Goal: Task Accomplishment & Management: Manage account settings

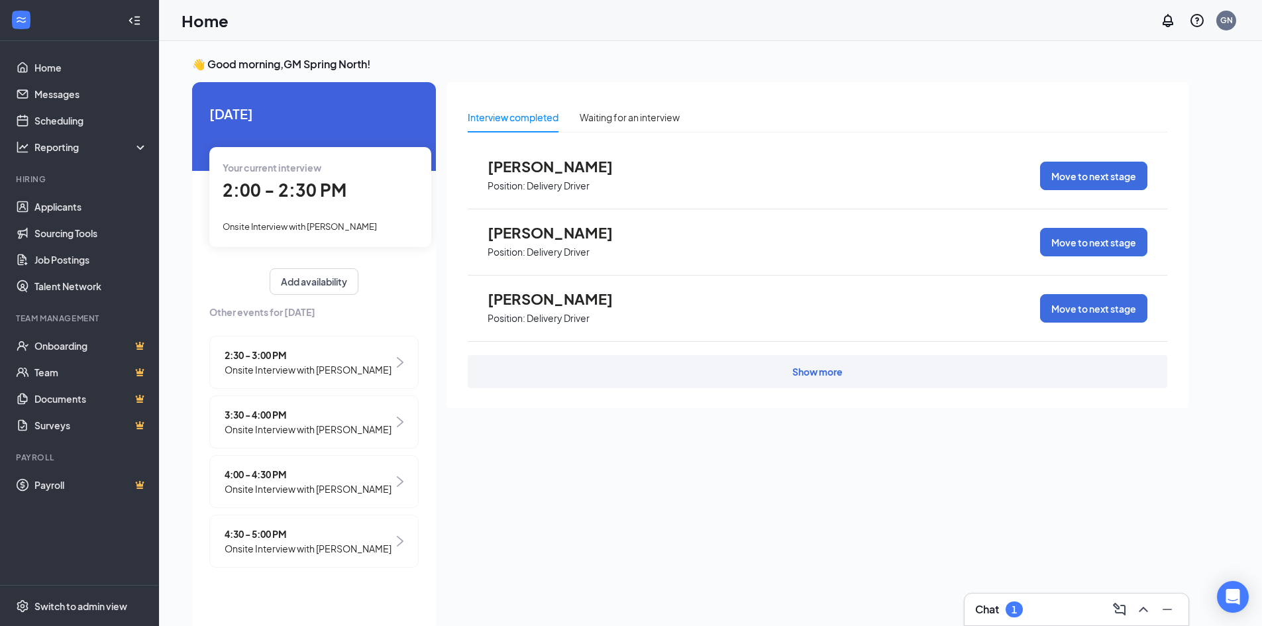
click at [295, 193] on span "2:00 - 2:30 PM" at bounding box center [285, 190] width 124 height 22
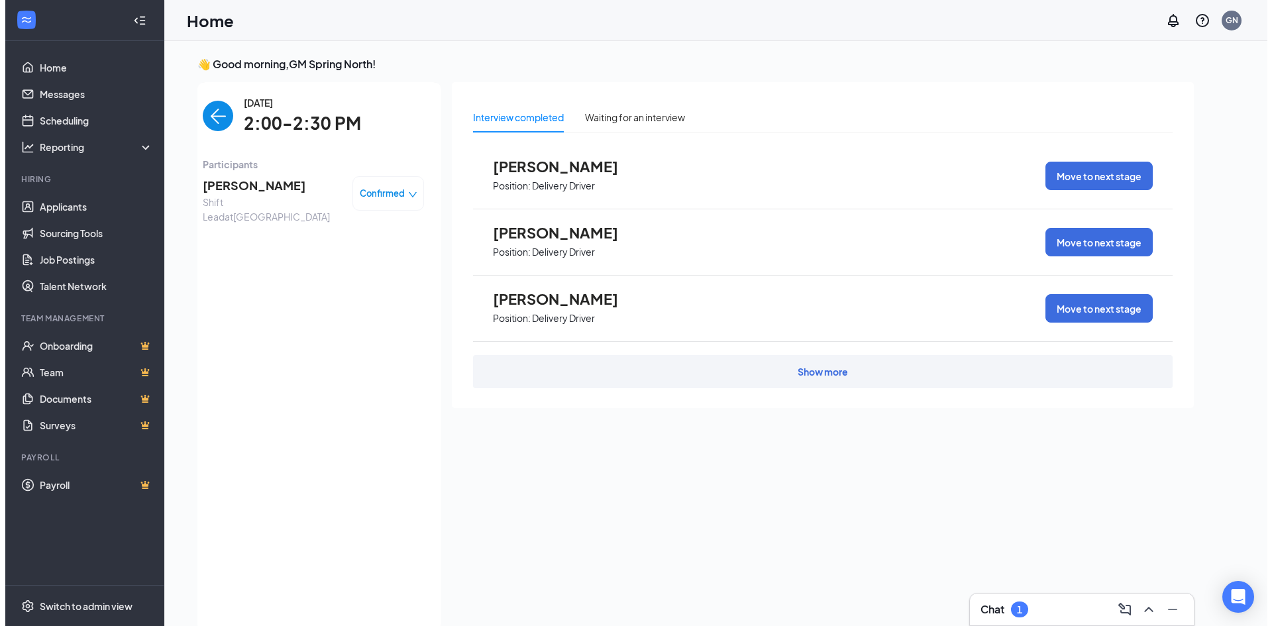
scroll to position [5, 0]
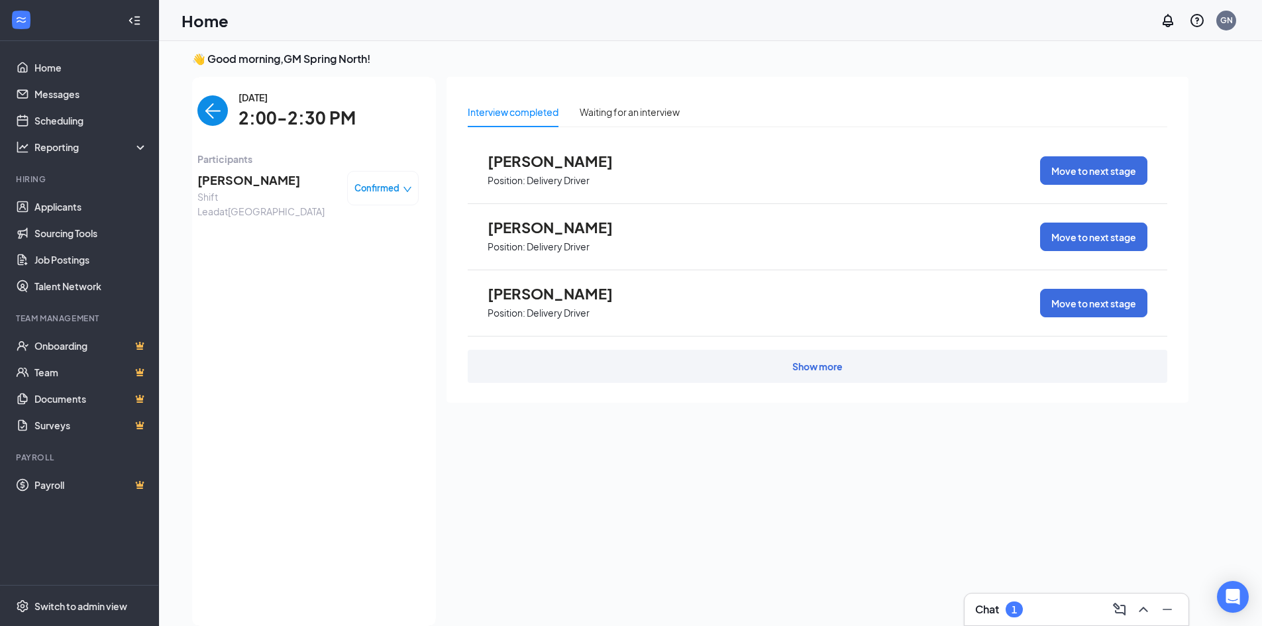
click at [260, 180] on span "Michael Skellenger" at bounding box center [266, 180] width 139 height 19
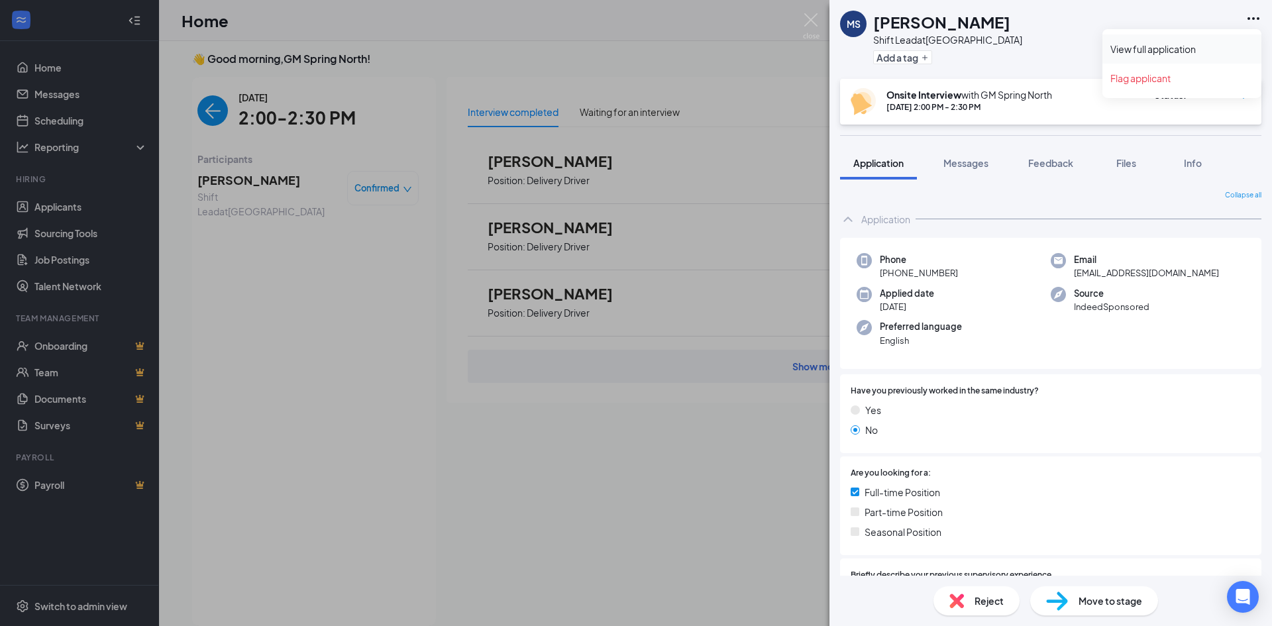
click at [1148, 48] on link "View full application" at bounding box center [1181, 48] width 143 height 13
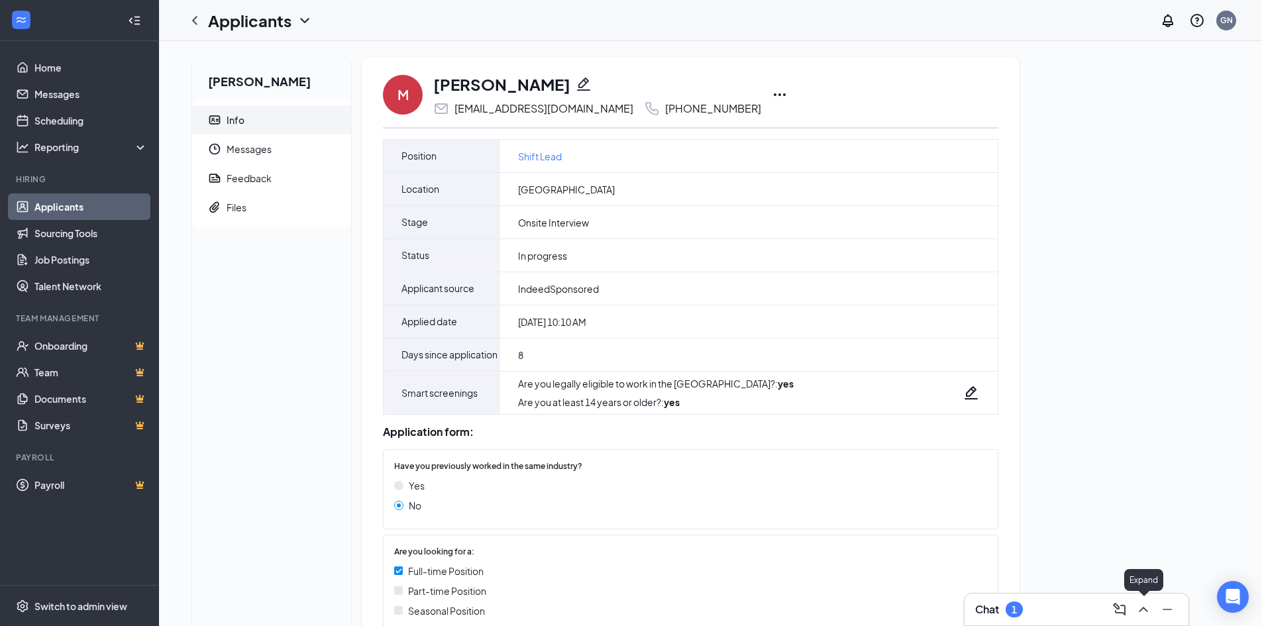
click at [1144, 610] on icon "ChevronUp" at bounding box center [1144, 610] width 16 height 16
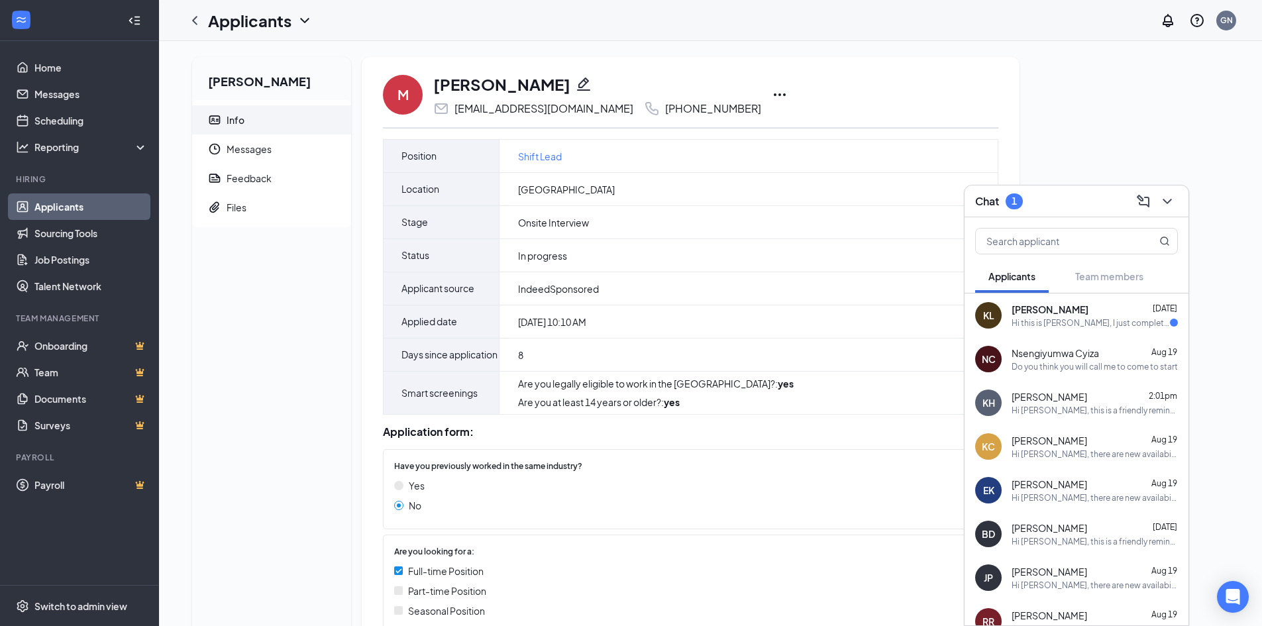
click at [1034, 319] on div "Hi this is Katina Lebo, I just completed an application on indeed for a deliver…" at bounding box center [1091, 322] width 158 height 11
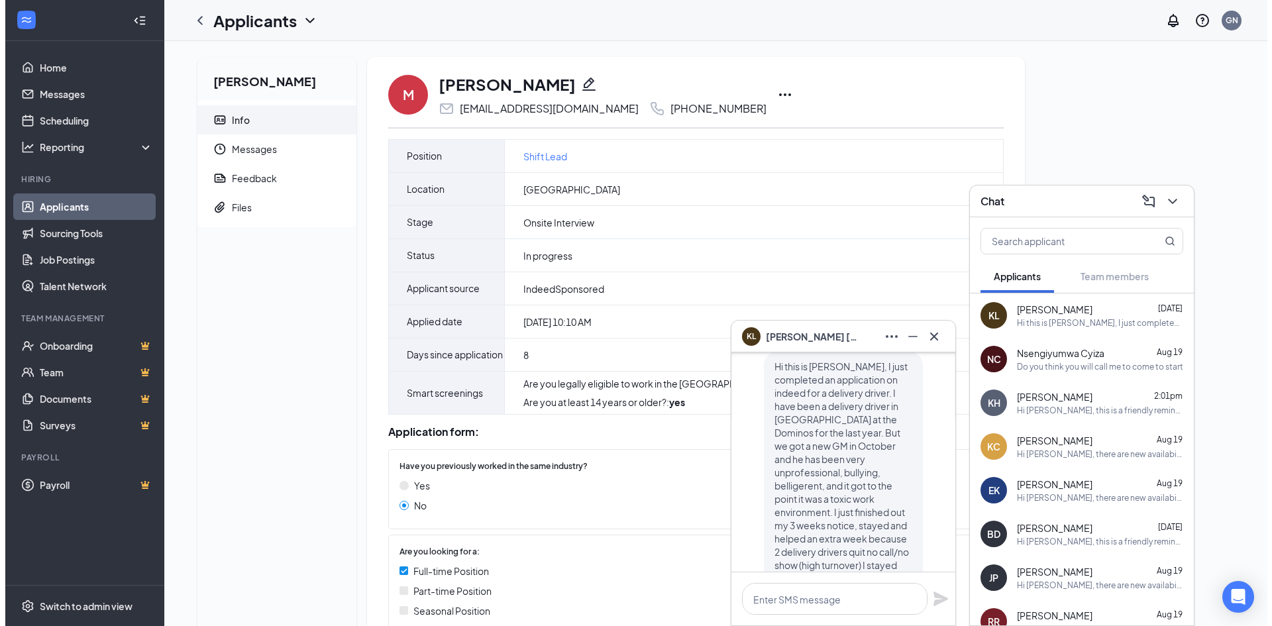
scroll to position [-133, 0]
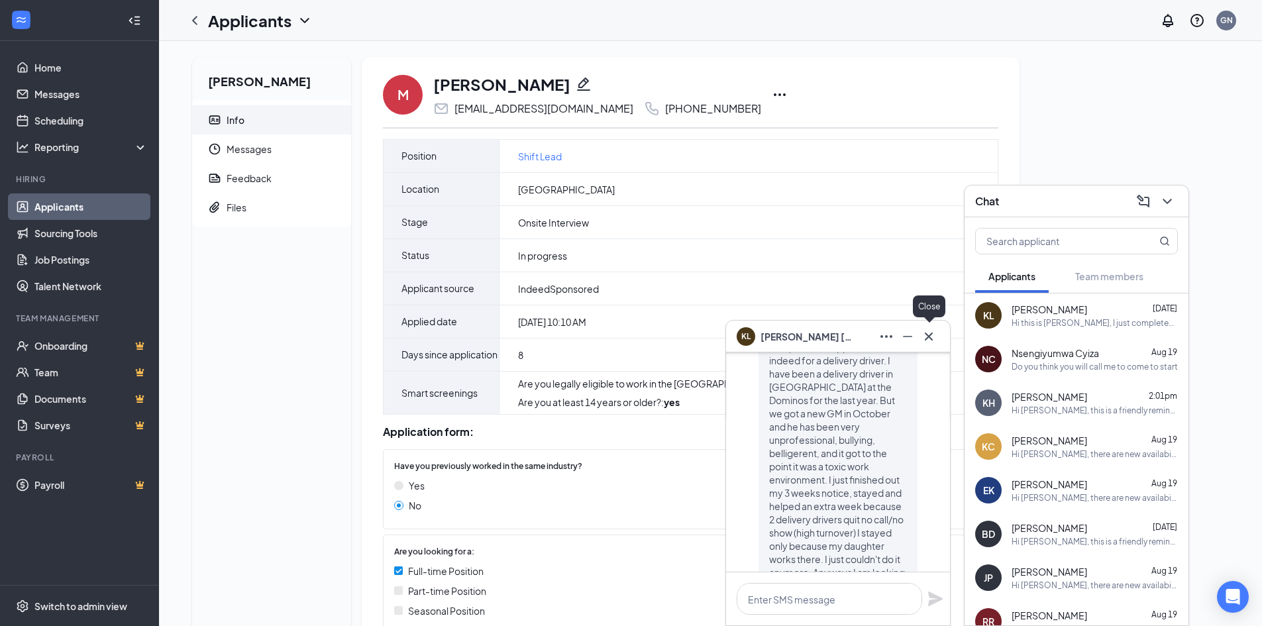
click at [932, 335] on icon "Cross" at bounding box center [929, 337] width 16 height 16
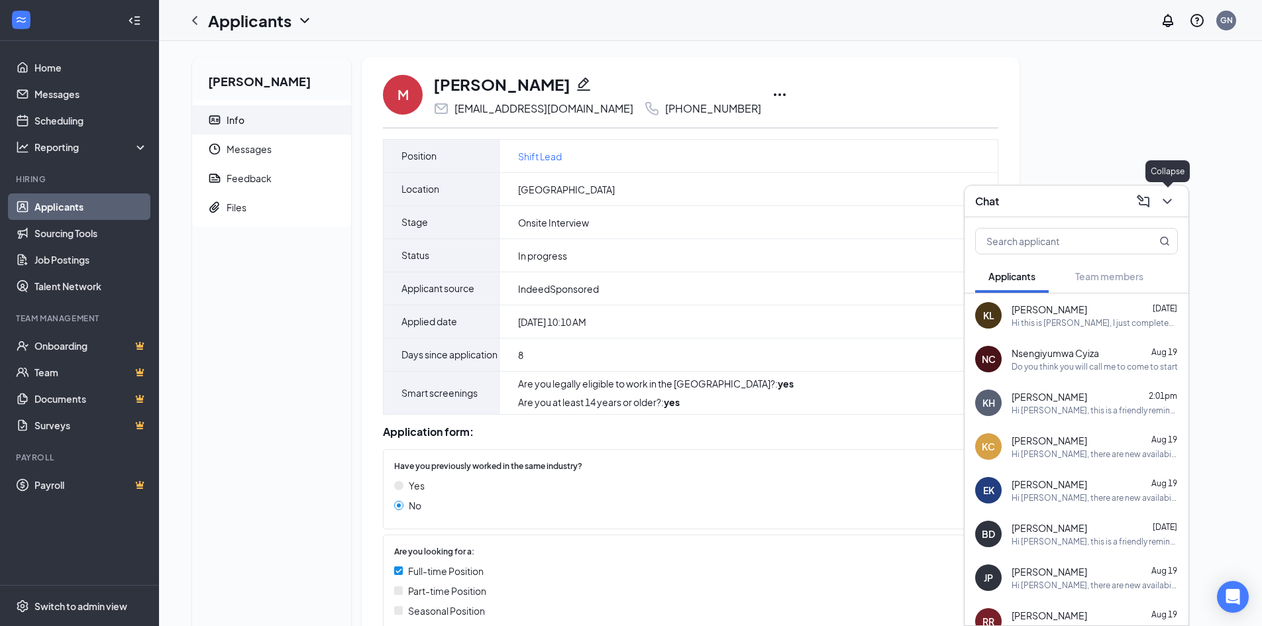
click at [1175, 202] on button at bounding box center [1167, 201] width 21 height 21
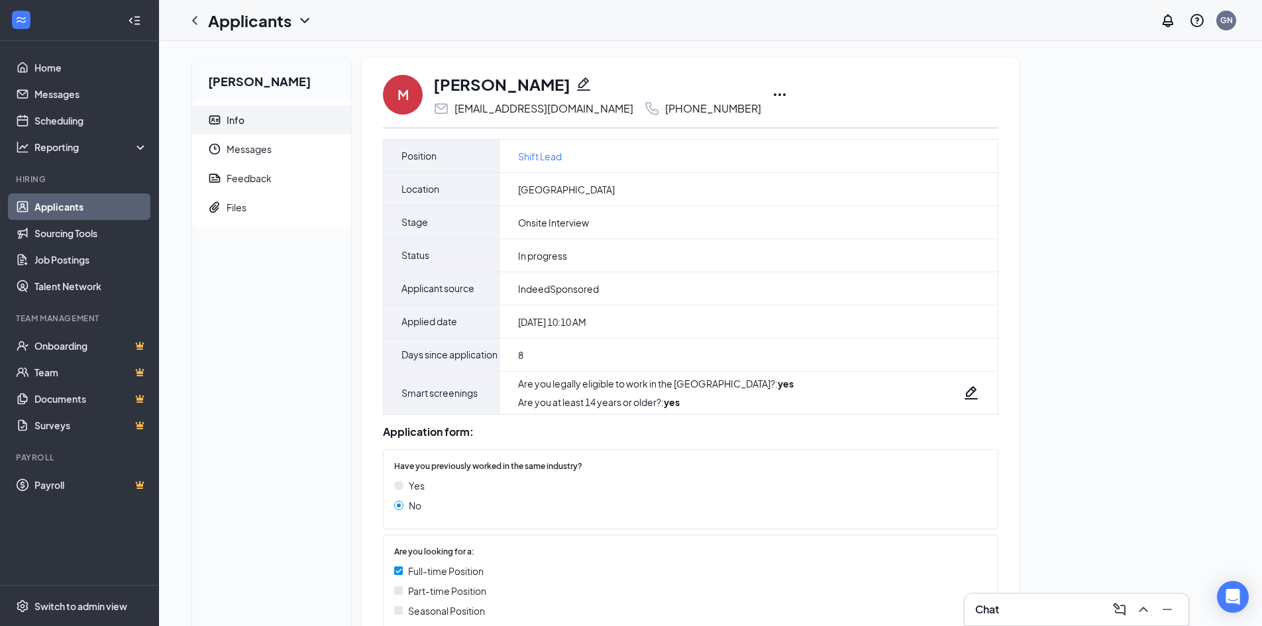
click at [772, 95] on icon "Ellipses" at bounding box center [780, 95] width 16 height 16
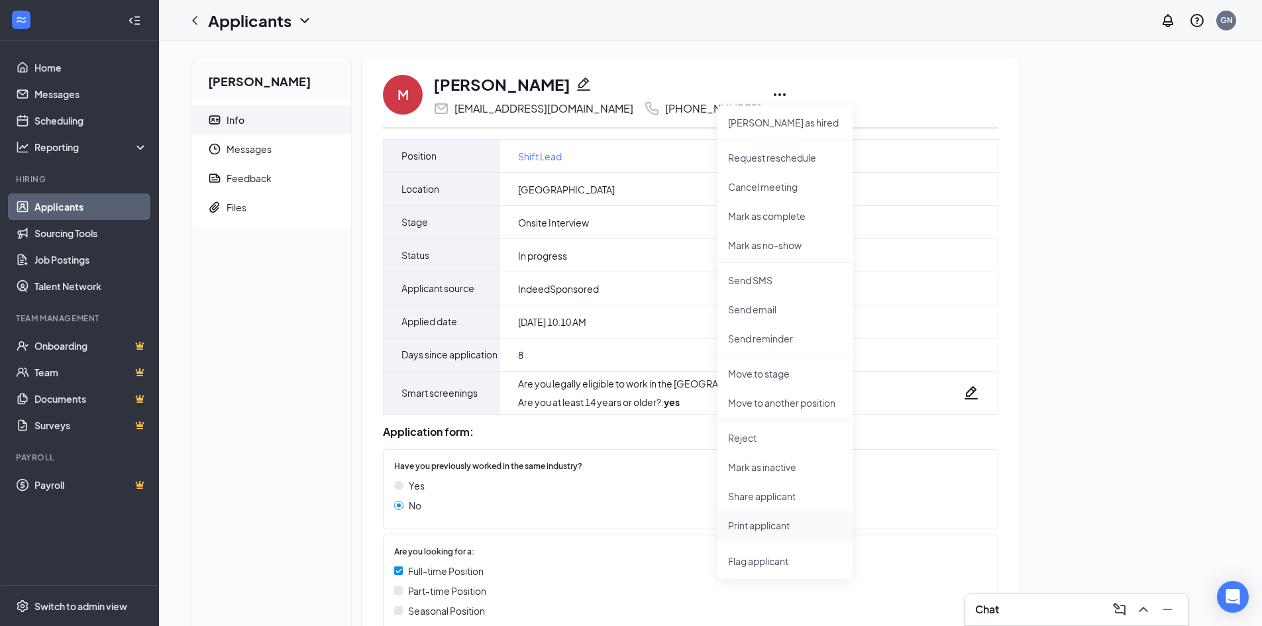
click at [746, 525] on p "Print applicant" at bounding box center [785, 525] width 114 height 13
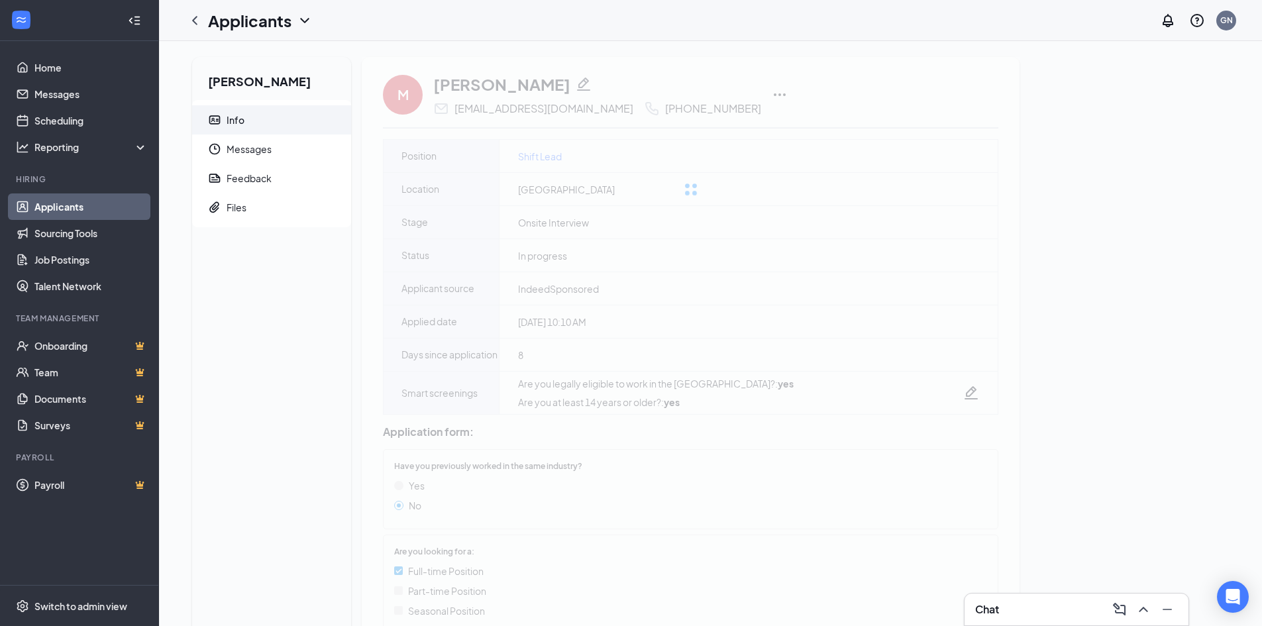
click at [1137, 179] on div "Michael Skellenger Info Messages Feedback Files M Michael Skellenger mikeynitro…" at bounding box center [711, 536] width 1058 height 959
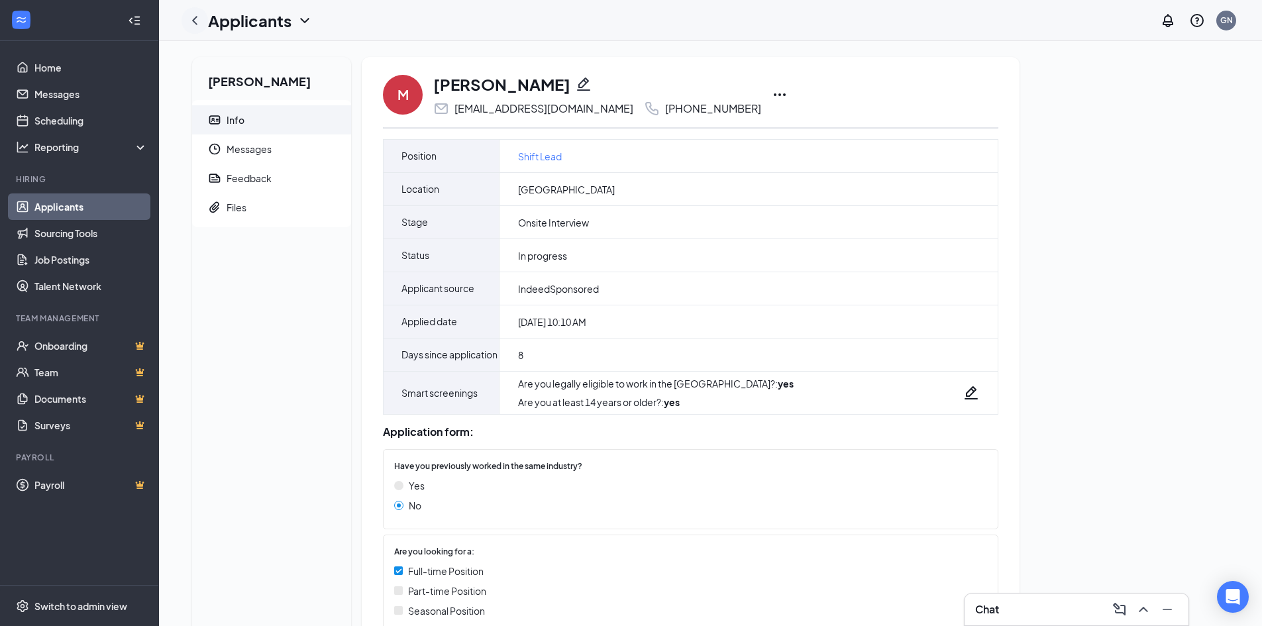
click at [202, 23] on icon "ChevronLeft" at bounding box center [195, 21] width 16 height 16
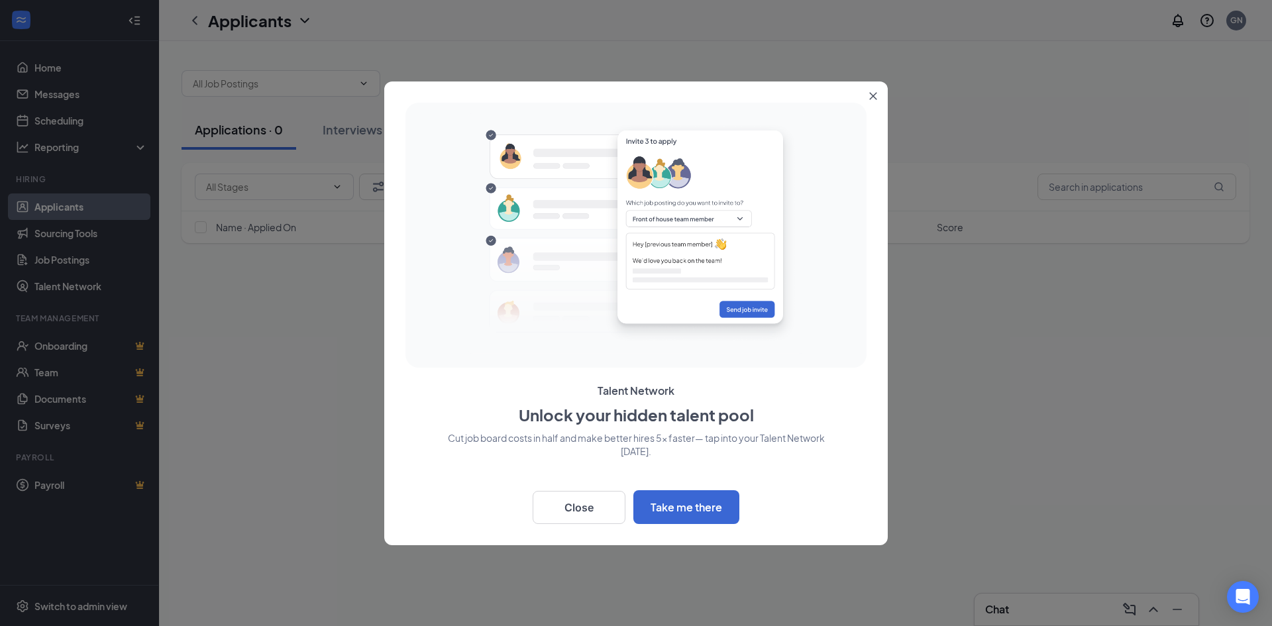
click at [875, 92] on icon "Close" at bounding box center [873, 96] width 8 height 8
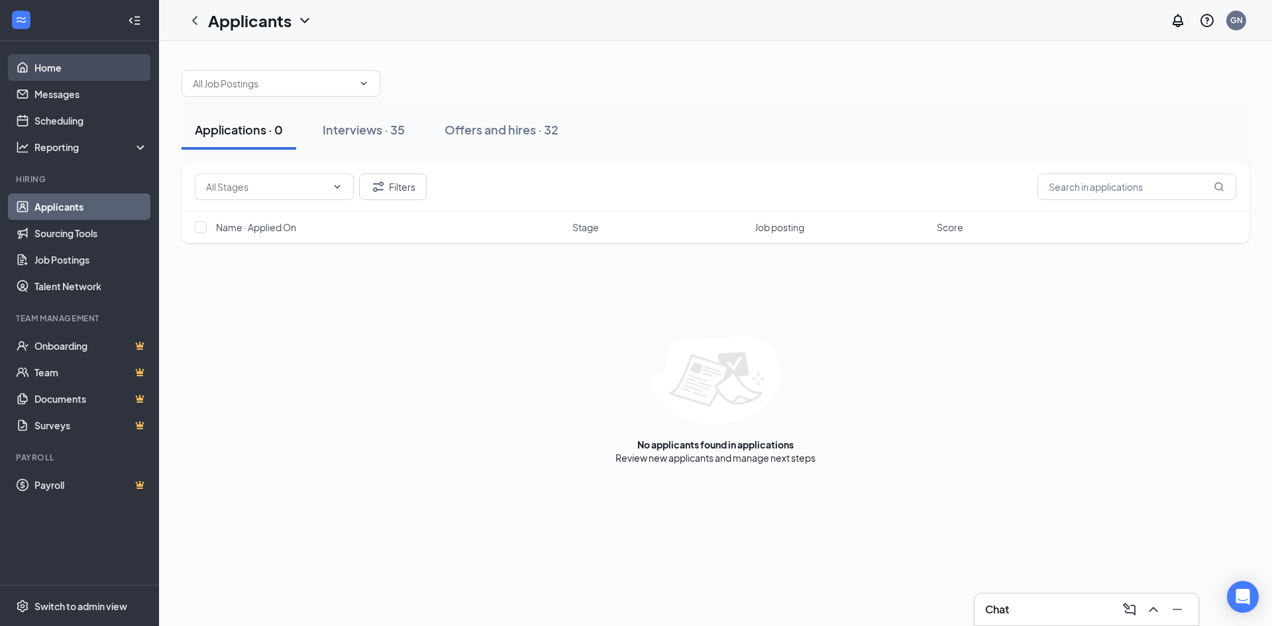
click at [46, 67] on link "Home" at bounding box center [90, 67] width 113 height 27
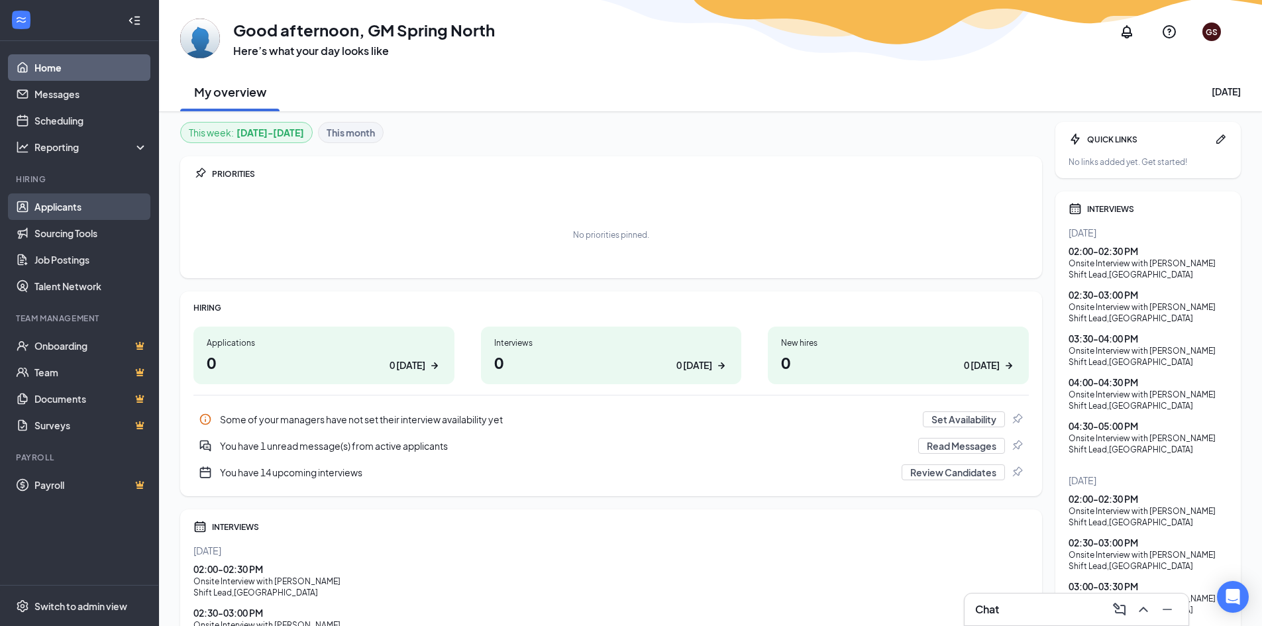
click at [66, 207] on link "Applicants" at bounding box center [90, 206] width 113 height 27
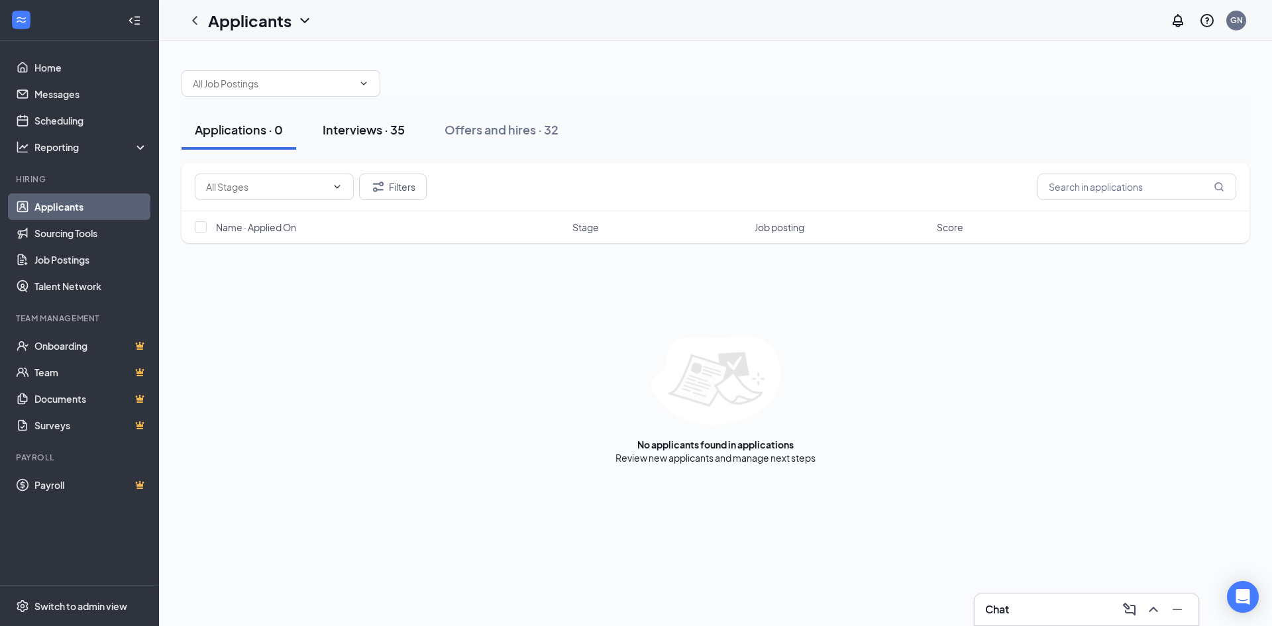
click at [341, 131] on div "Interviews · 35" at bounding box center [364, 129] width 82 height 17
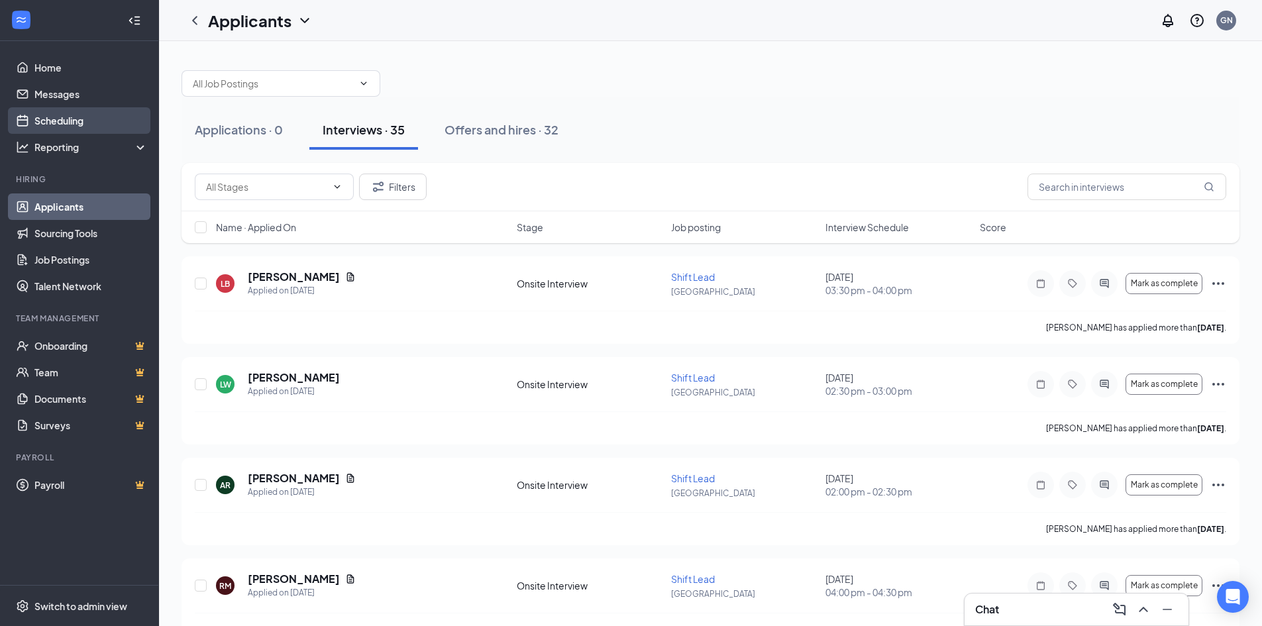
click at [60, 120] on link "Scheduling" at bounding box center [90, 120] width 113 height 27
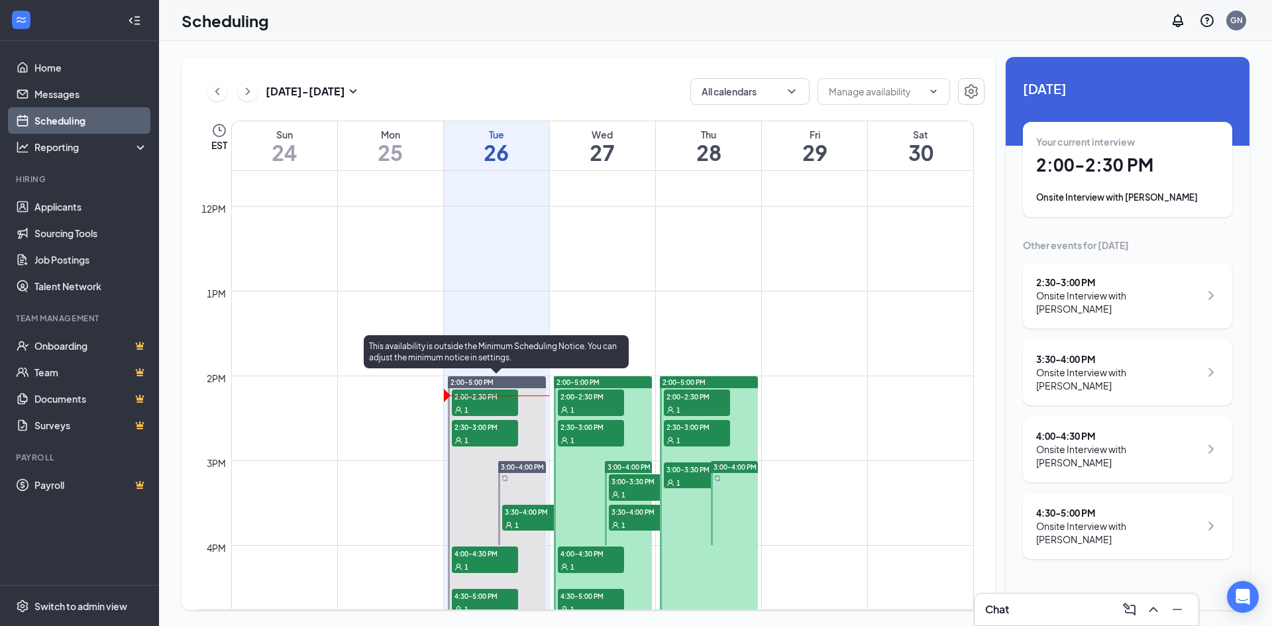
scroll to position [1049, 0]
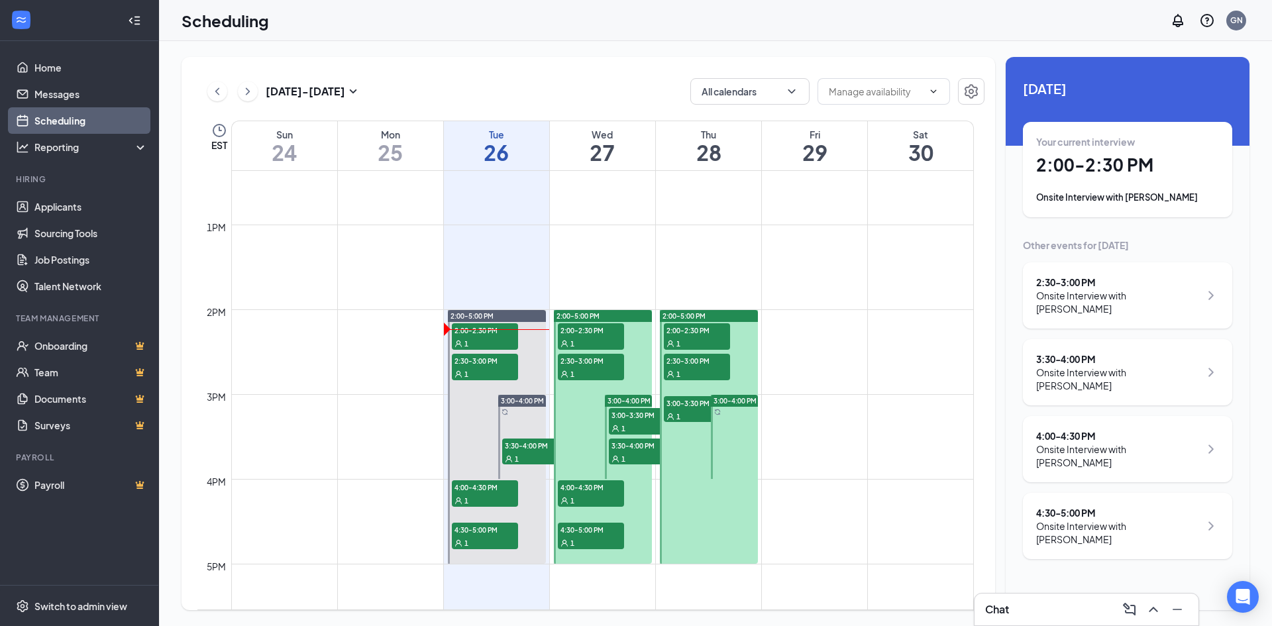
click at [1095, 278] on div "2:30 - 3:00 PM" at bounding box center [1118, 282] width 164 height 13
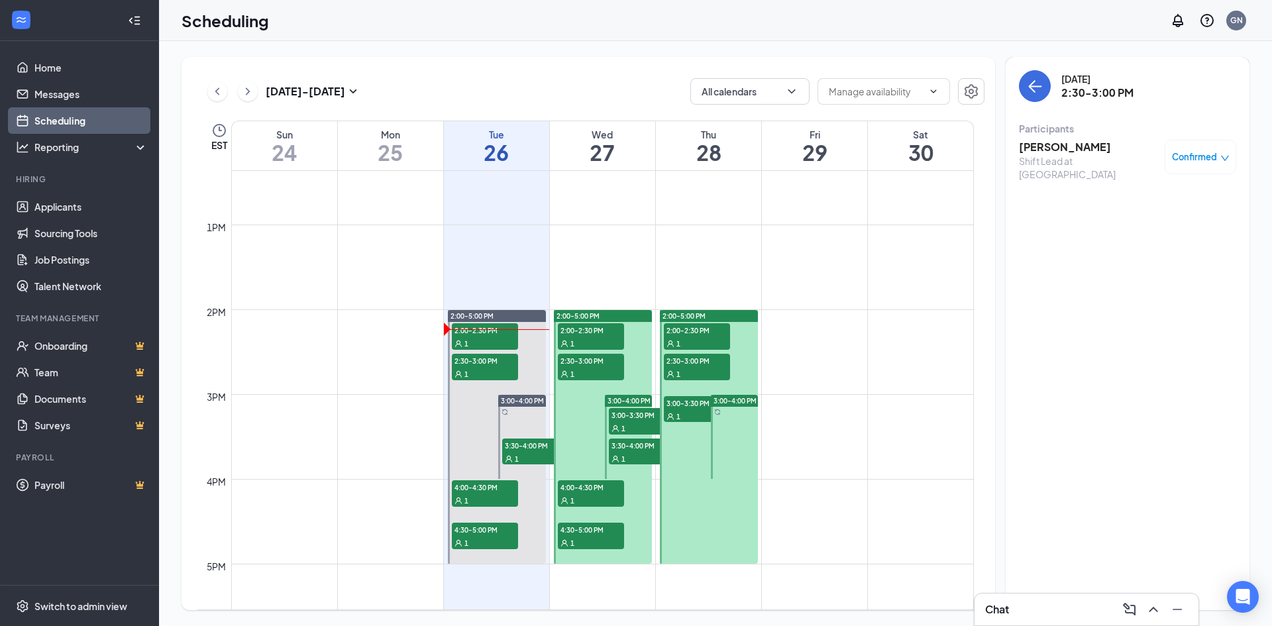
click at [1060, 146] on h3 "[PERSON_NAME]" at bounding box center [1088, 147] width 139 height 15
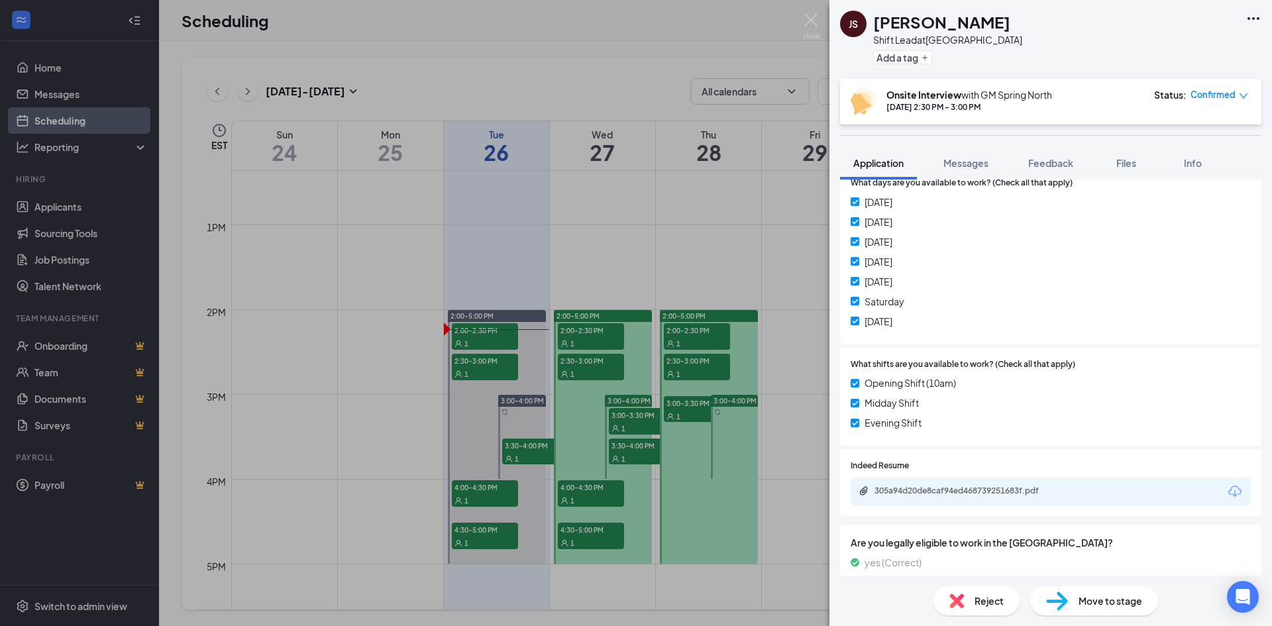
scroll to position [530, 0]
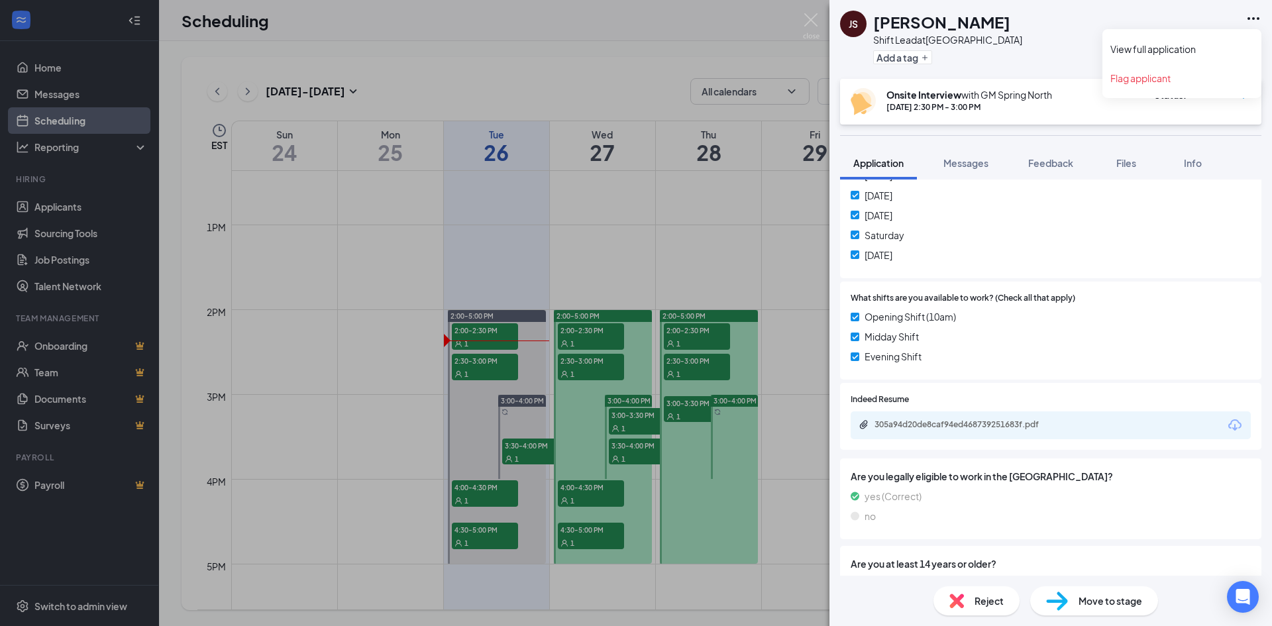
click at [1252, 20] on icon "Ellipses" at bounding box center [1254, 19] width 16 height 16
click at [1157, 49] on link "View full application" at bounding box center [1181, 48] width 143 height 13
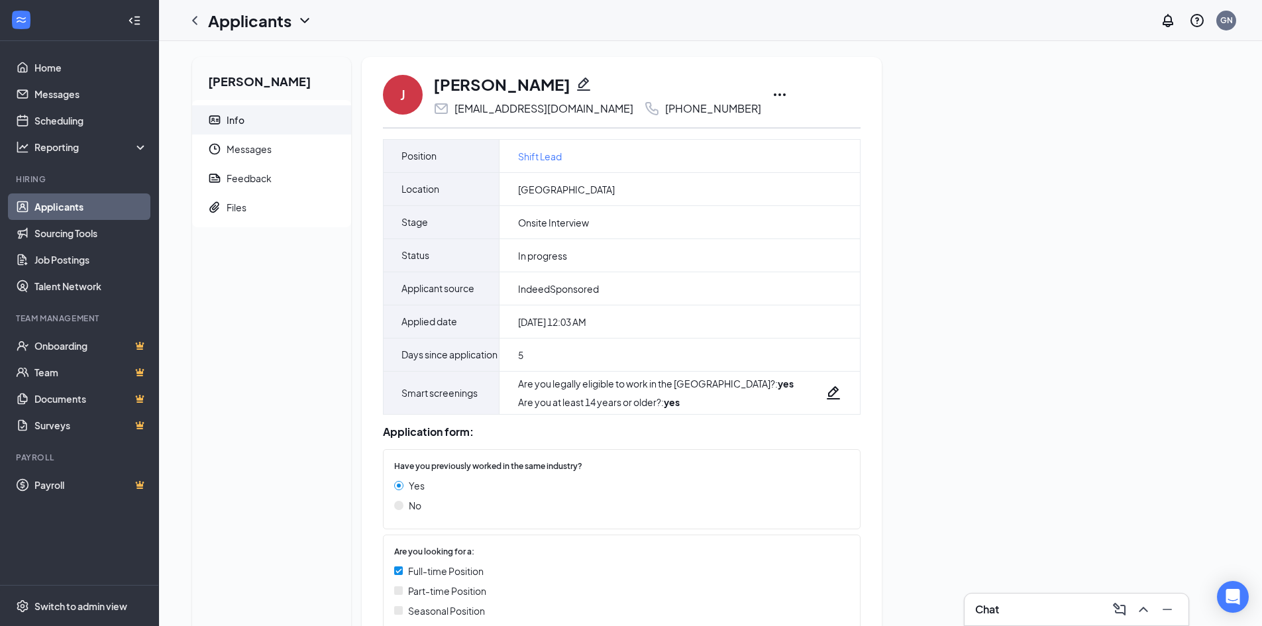
click at [772, 95] on icon "Ellipses" at bounding box center [780, 95] width 16 height 16
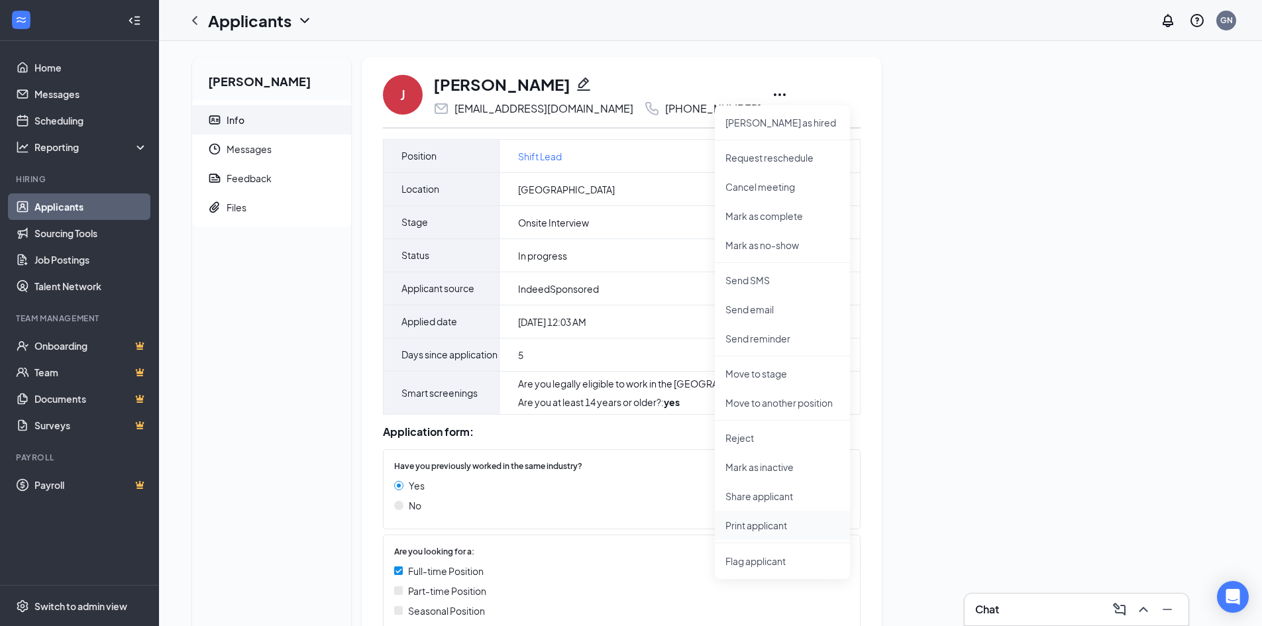
click at [747, 525] on p "Print applicant" at bounding box center [783, 525] width 114 height 13
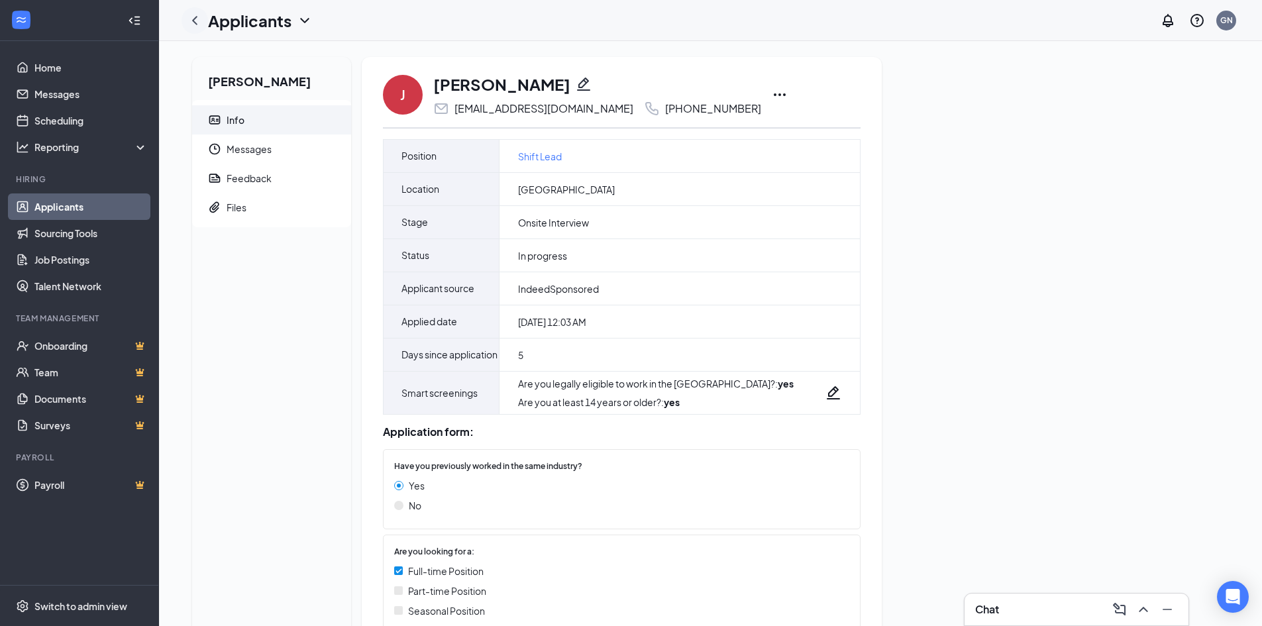
click at [196, 25] on icon "ChevronLeft" at bounding box center [195, 21] width 16 height 16
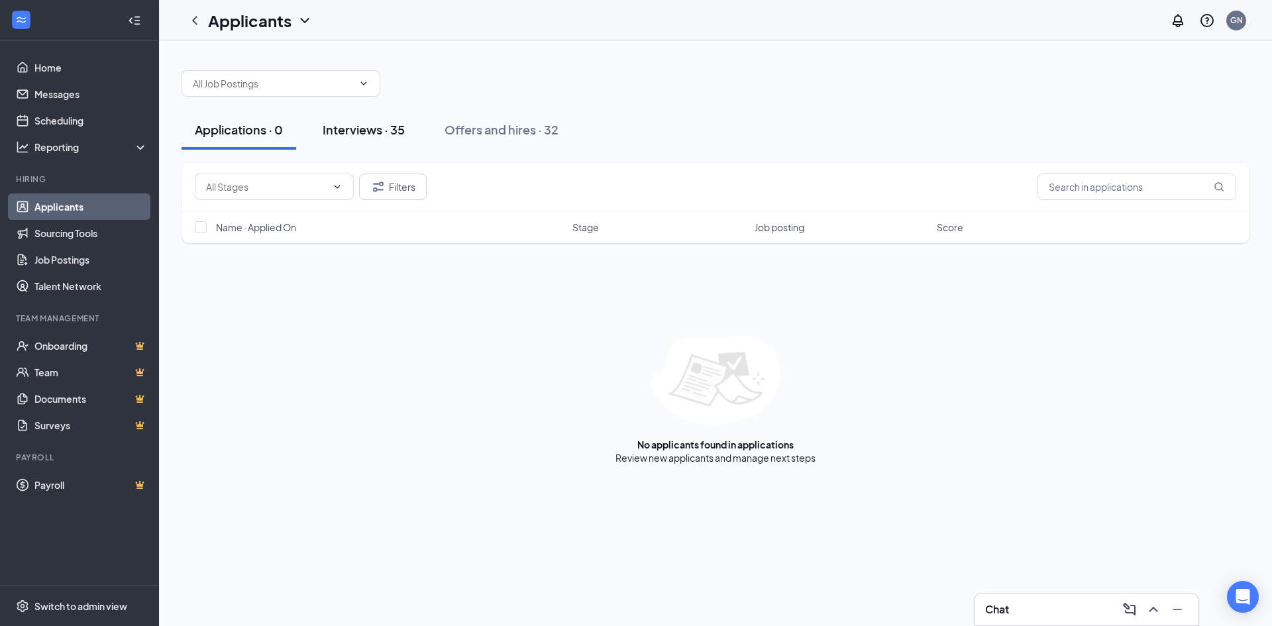
click at [394, 125] on div "Interviews · 35" at bounding box center [364, 129] width 82 height 17
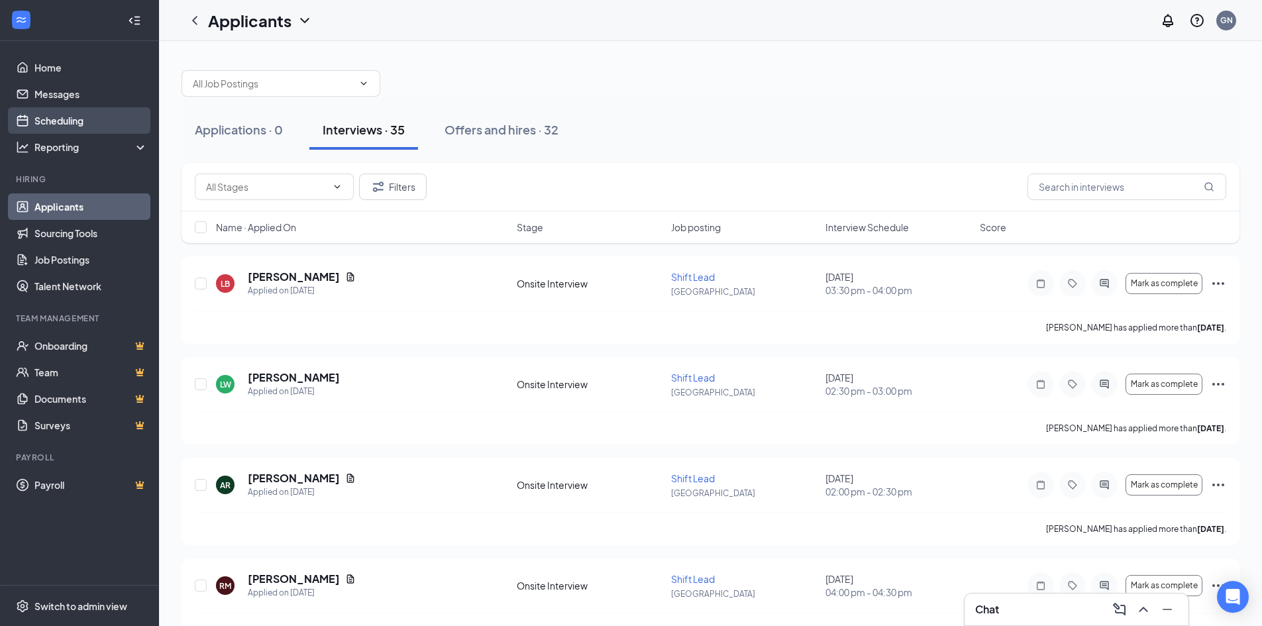
click at [54, 117] on link "Scheduling" at bounding box center [90, 120] width 113 height 27
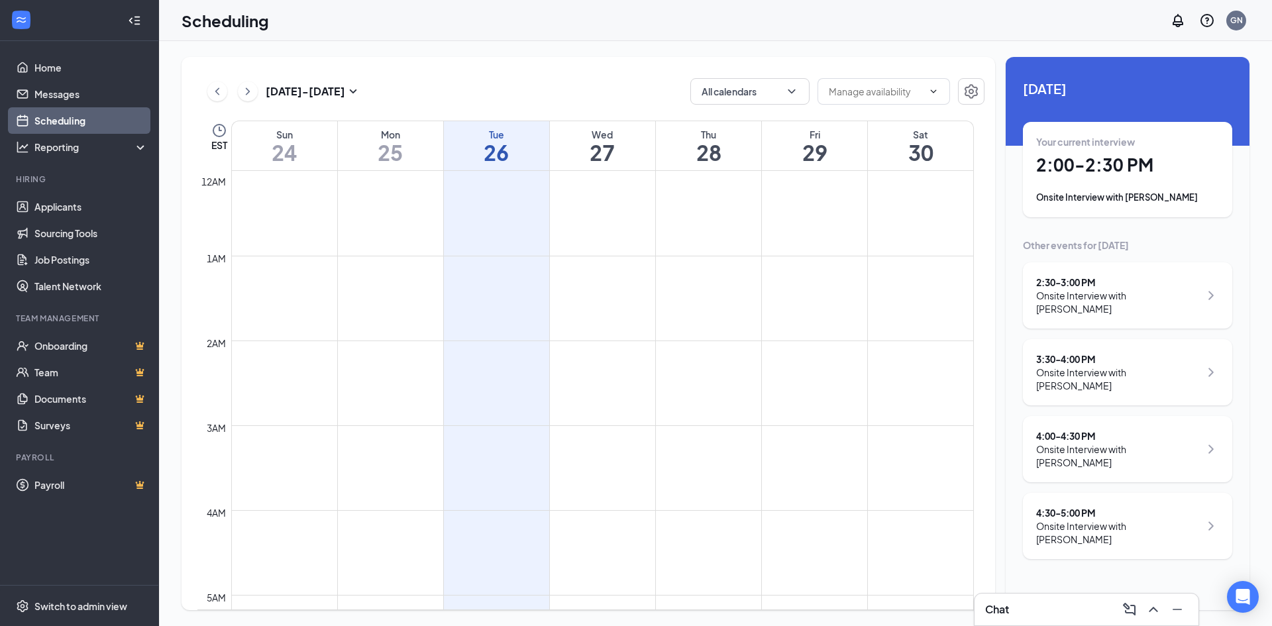
scroll to position [651, 0]
click at [1124, 352] on div "3:30 - 4:00 PM" at bounding box center [1118, 358] width 164 height 13
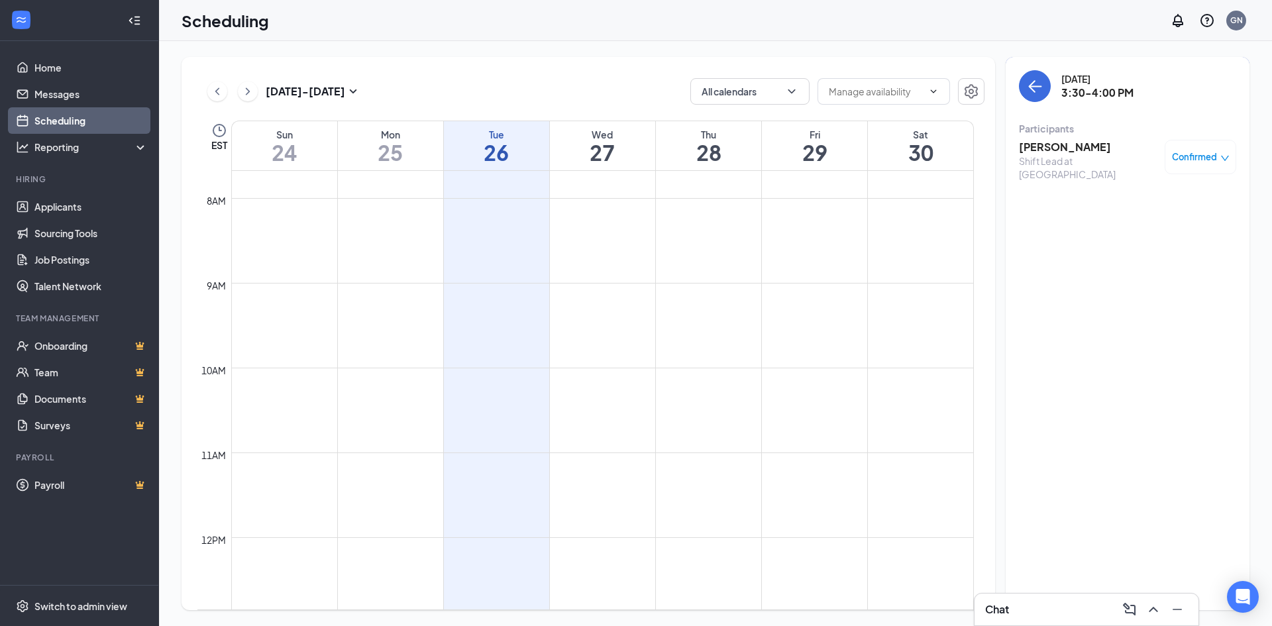
click at [1031, 144] on h3 "[PERSON_NAME]" at bounding box center [1088, 147] width 139 height 15
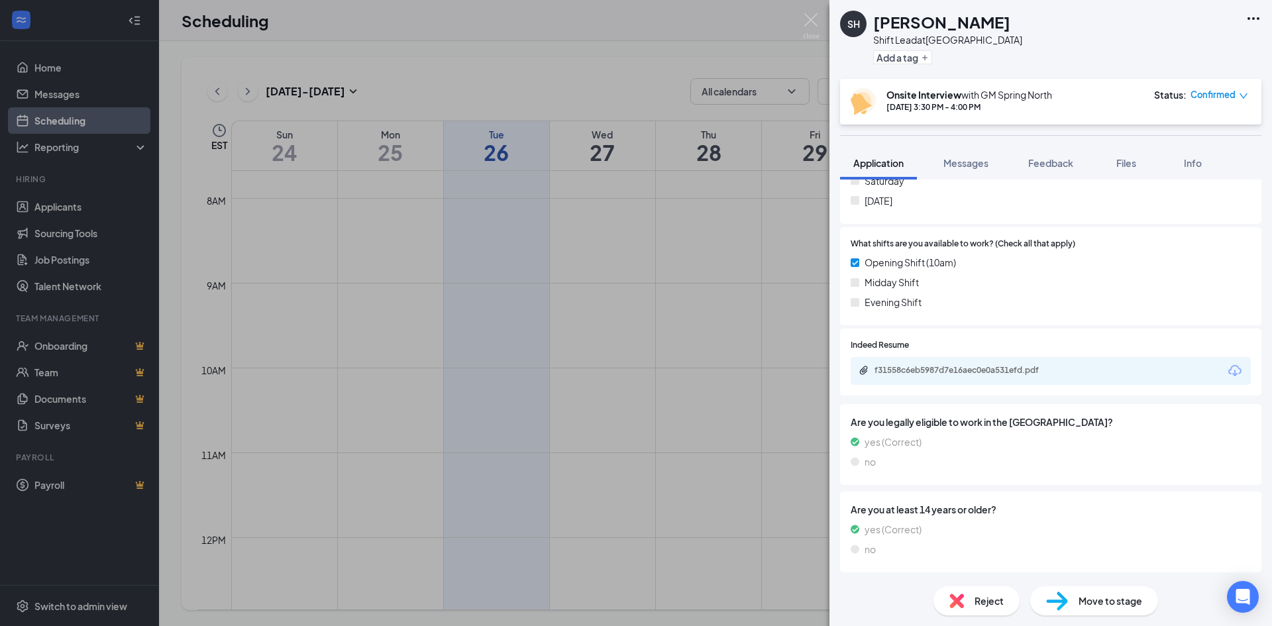
scroll to position [631, 0]
